Goal: Task Accomplishment & Management: Use online tool/utility

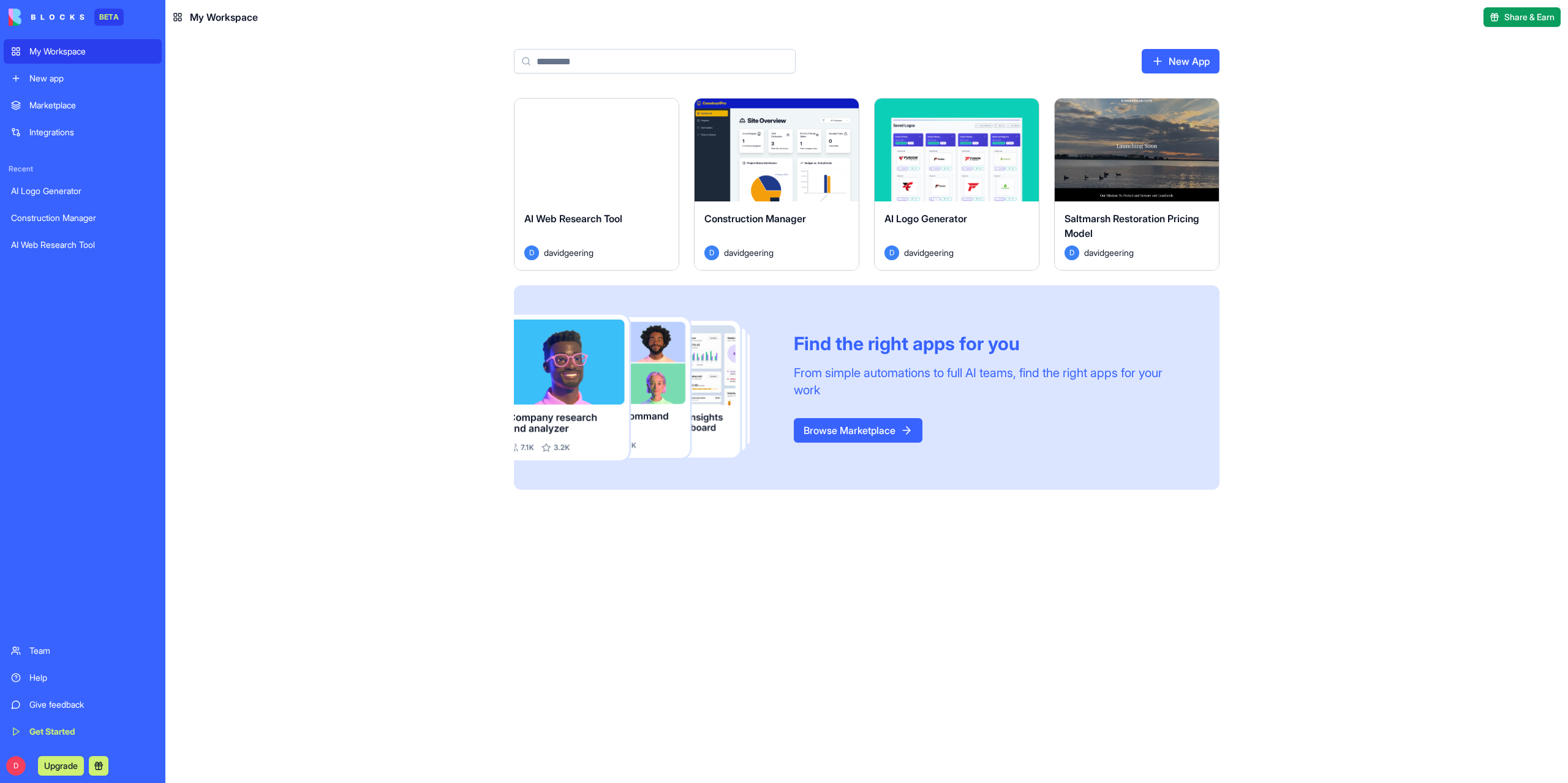
click at [51, 196] on div "AI Logo Generator" at bounding box center [82, 191] width 143 height 12
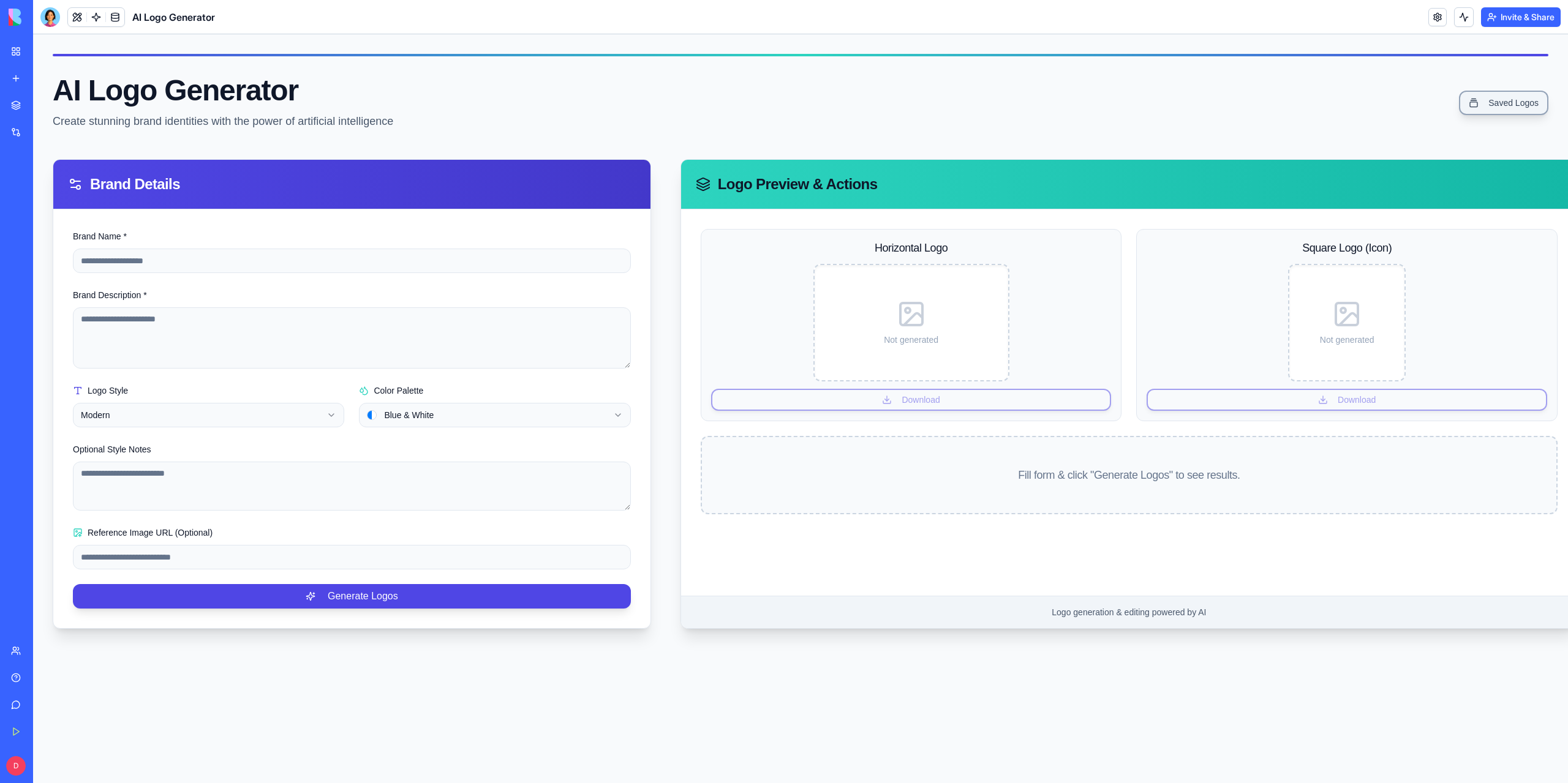
click at [1478, 107] on link "Saved Logos" at bounding box center [1504, 102] width 90 height 25
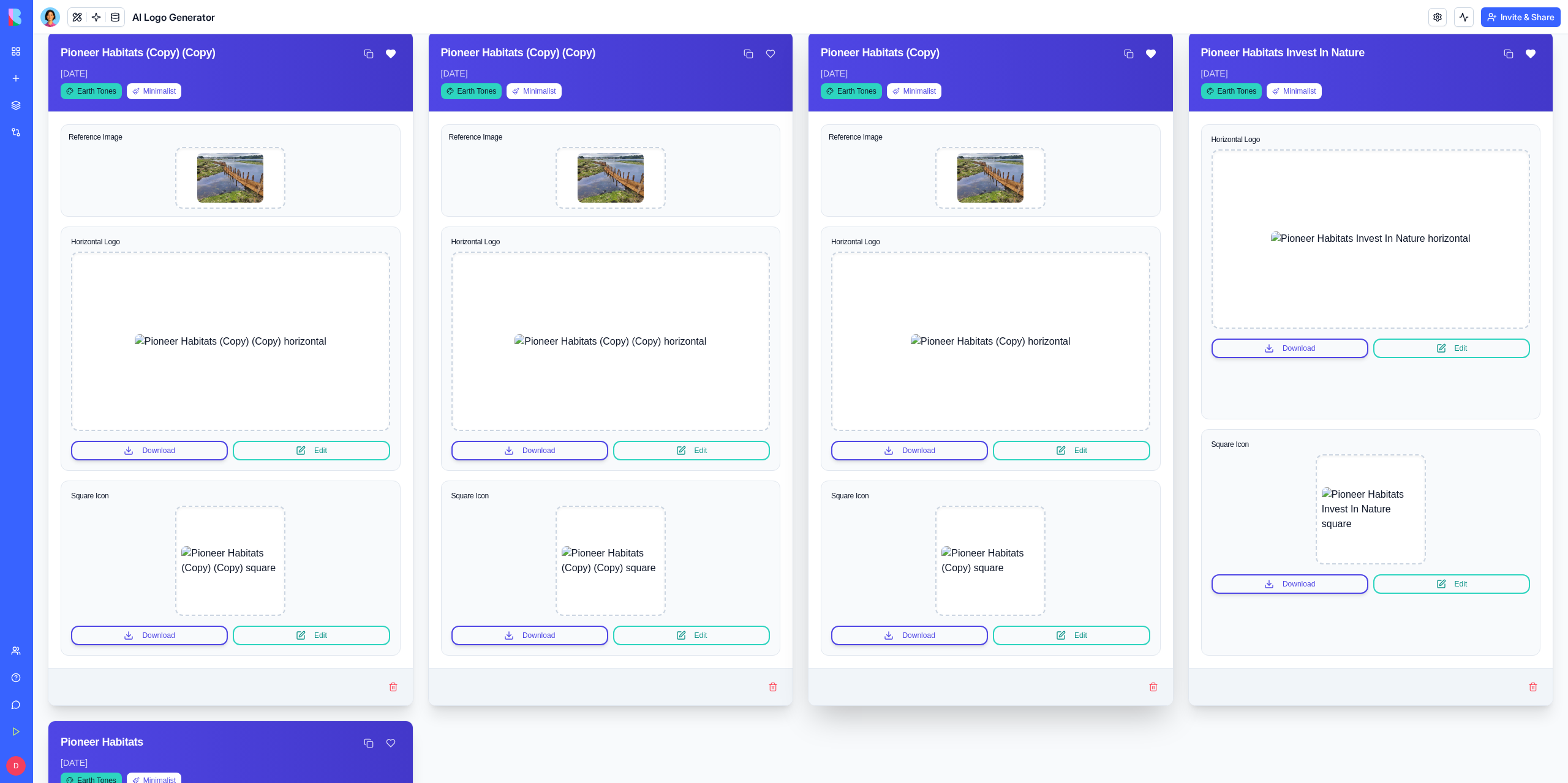
scroll to position [306, 0]
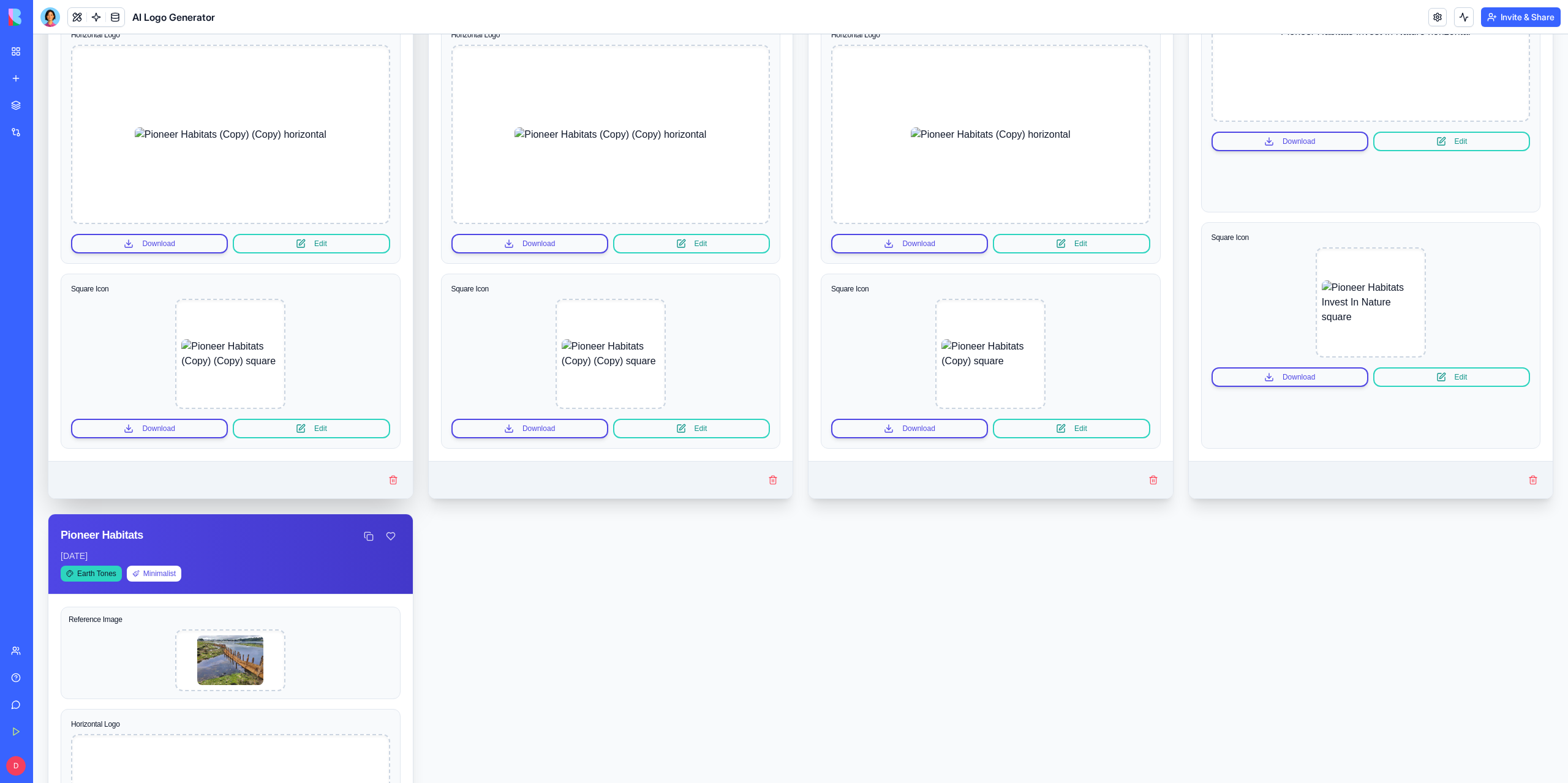
click at [146, 142] on img at bounding box center [230, 134] width 191 height 15
click at [209, 142] on img at bounding box center [230, 134] width 191 height 15
